Goal: Transaction & Acquisition: Purchase product/service

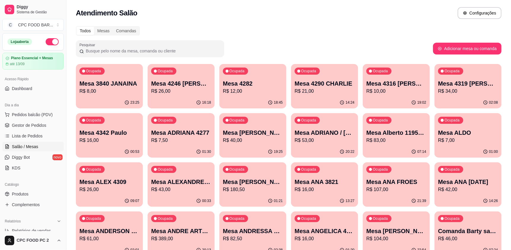
drag, startPoint x: 111, startPoint y: 46, endPoint x: 108, endPoint y: 46, distance: 3.3
click at [109, 46] on div at bounding box center [149, 49] width 141 height 12
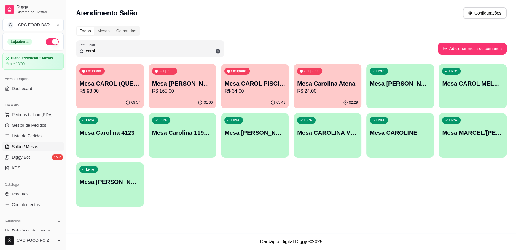
type input "carol"
click at [255, 77] on div "Ocupada Mesa CAROL PISCINA R$ 34,00" at bounding box center [255, 81] width 66 height 32
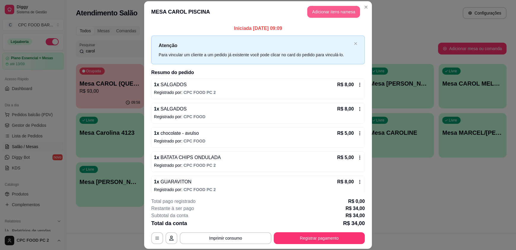
click at [332, 16] on button "Adicionar itens na mesa" at bounding box center [333, 12] width 53 height 12
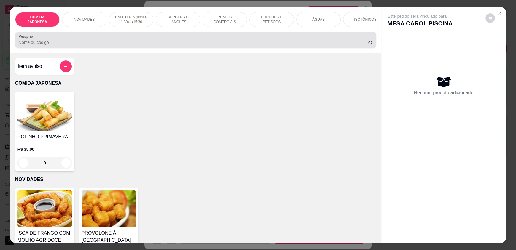
click at [283, 42] on div at bounding box center [196, 40] width 354 height 12
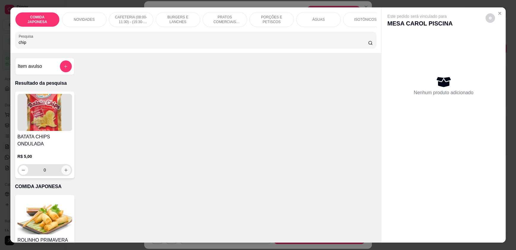
type input "chip"
click at [64, 173] on icon "increase-product-quantity" at bounding box center [66, 170] width 4 height 4
type input "1"
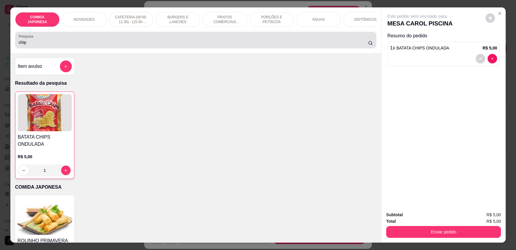
click at [58, 45] on input "chip" at bounding box center [194, 42] width 350 height 6
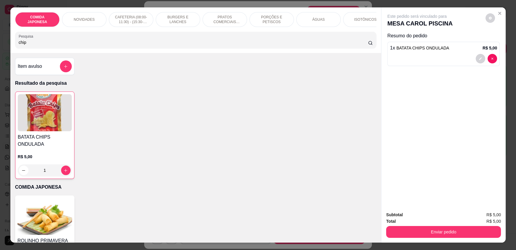
click at [58, 45] on input "chip" at bounding box center [194, 42] width 350 height 6
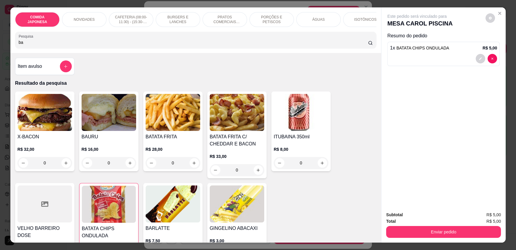
type input "b"
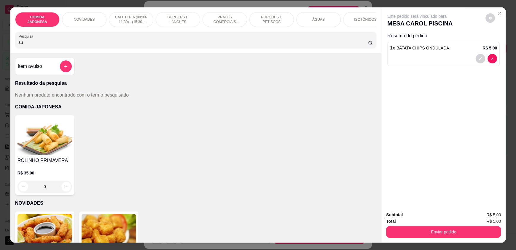
type input "s"
type input "BARRA DE CEREAL"
click at [64, 69] on icon "add-separate-item" at bounding box center [66, 66] width 4 height 4
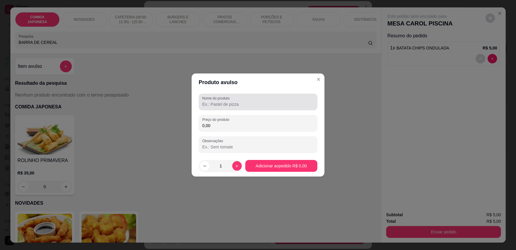
click at [216, 101] on label "Nome do produto" at bounding box center [216, 98] width 29 height 5
click at [216, 101] on input "Nome do produto" at bounding box center [258, 104] width 112 height 6
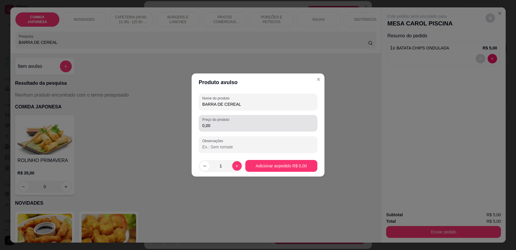
type input "BARRA DE CEREAL"
click at [303, 124] on input "0,00" at bounding box center [258, 126] width 112 height 6
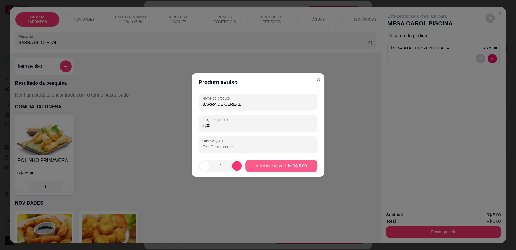
type input "5,00"
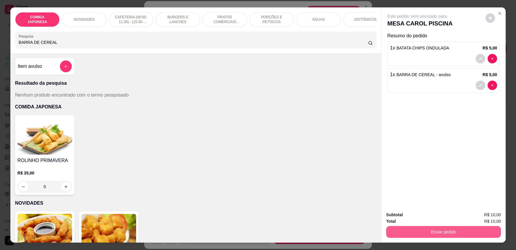
click at [451, 230] on button "Enviar pedido" at bounding box center [443, 232] width 115 height 12
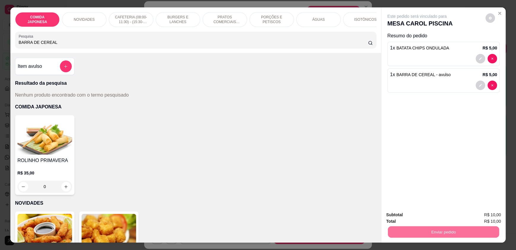
click at [435, 220] on button "Não registrar e enviar pedido" at bounding box center [424, 217] width 60 height 11
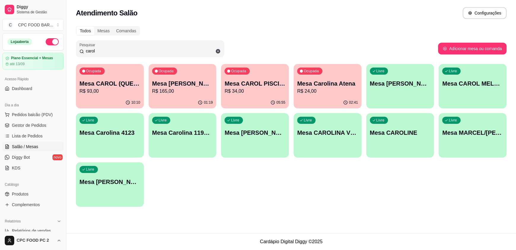
click at [144, 48] on input "carol" at bounding box center [152, 51] width 137 height 6
click at [145, 48] on input "carol" at bounding box center [152, 51] width 137 height 6
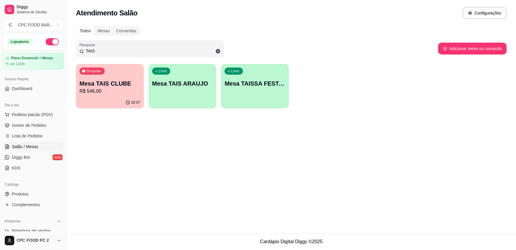
type input "TAIS"
click at [103, 86] on p "Mesa TAIS CLUBE" at bounding box center [109, 84] width 59 height 8
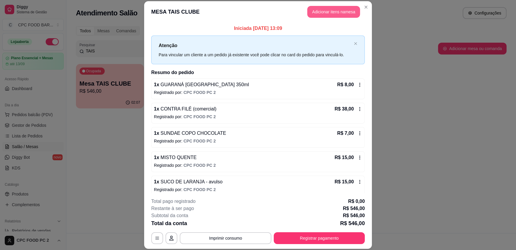
click at [318, 9] on button "Adicionar itens na mesa" at bounding box center [333, 12] width 53 height 12
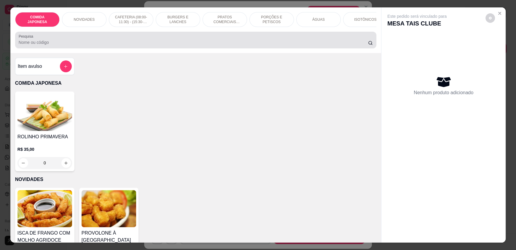
click at [171, 42] on div at bounding box center [196, 40] width 354 height 12
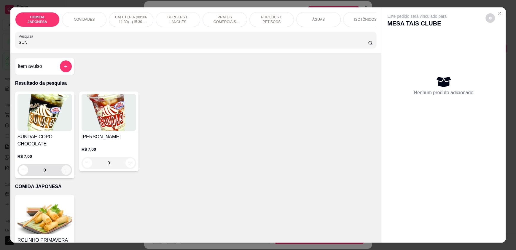
type input "SUN"
click at [67, 175] on button "increase-product-quantity" at bounding box center [65, 170] width 9 height 9
type input "1"
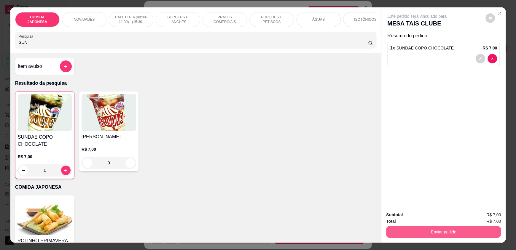
click at [418, 233] on button "Enviar pedido" at bounding box center [443, 232] width 115 height 12
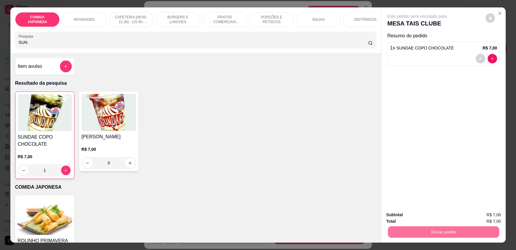
click at [416, 219] on button "Não registrar e enviar pedido" at bounding box center [424, 217] width 62 height 11
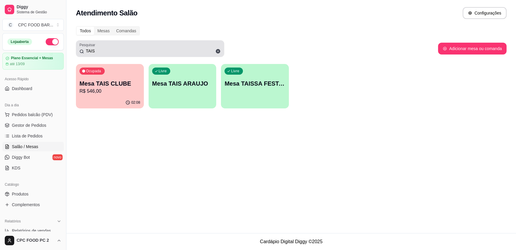
click at [219, 51] on icon at bounding box center [218, 51] width 4 height 4
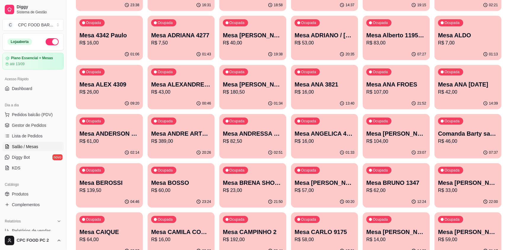
scroll to position [148, 0]
